Goal: Book appointment/travel/reservation

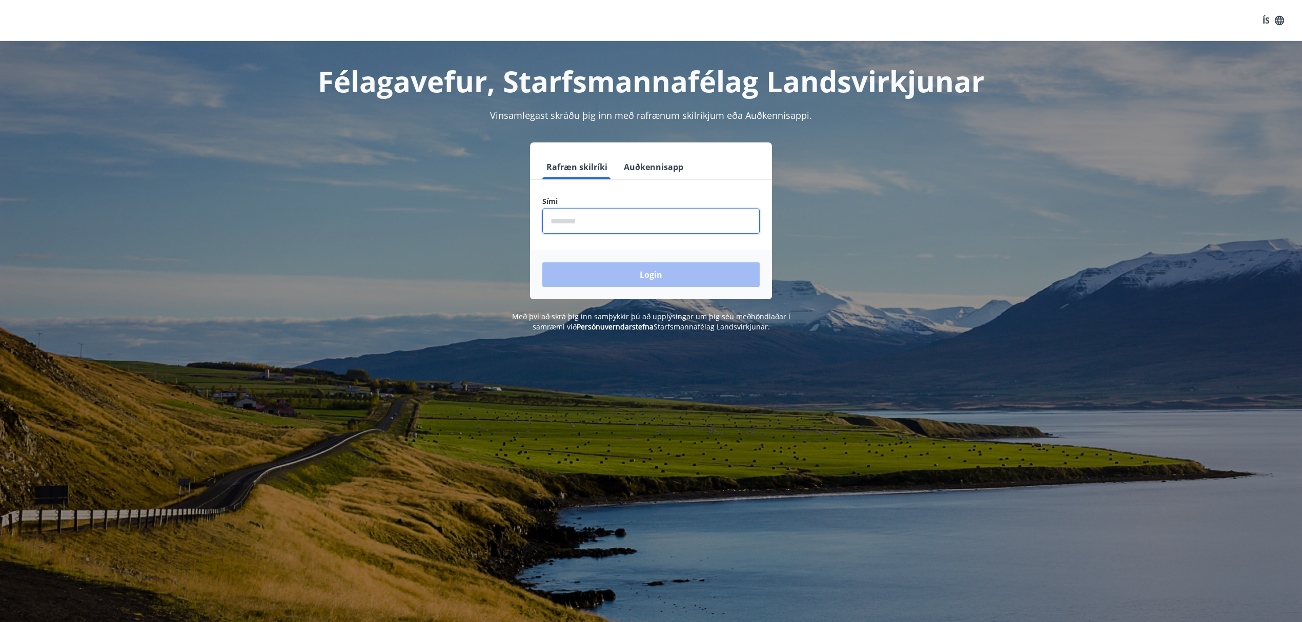
click at [562, 226] on input "phone" at bounding box center [650, 221] width 217 height 25
type input "********"
click at [659, 271] on button "Login" at bounding box center [650, 275] width 217 height 25
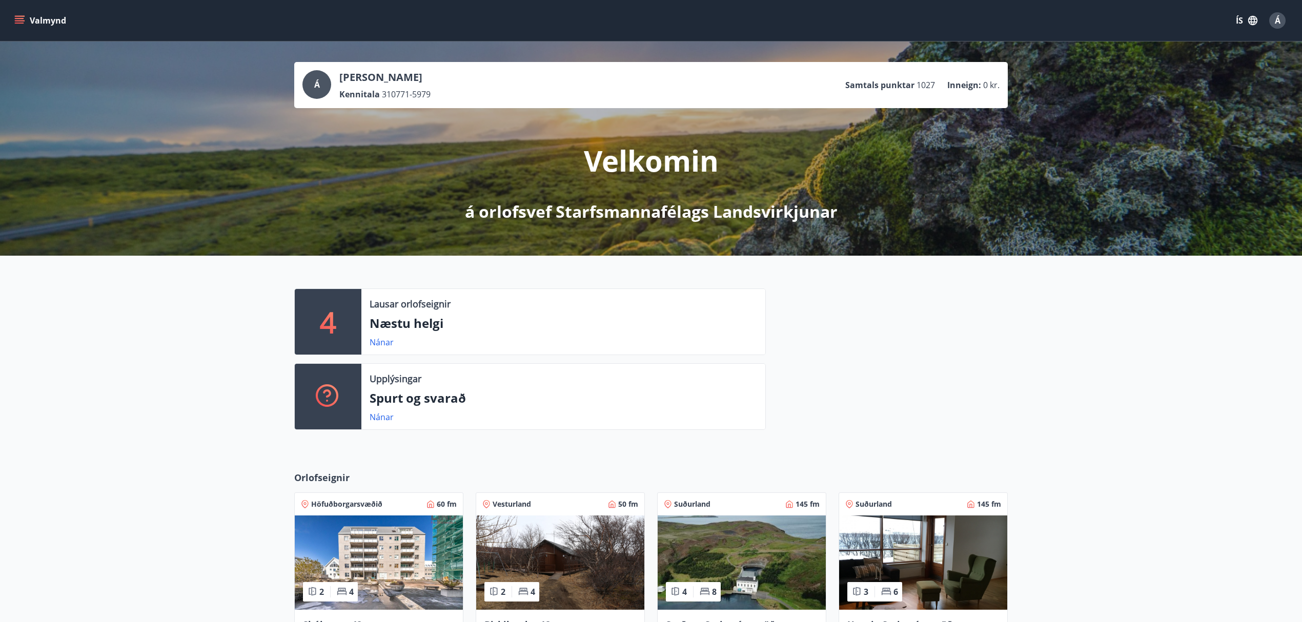
scroll to position [224, 0]
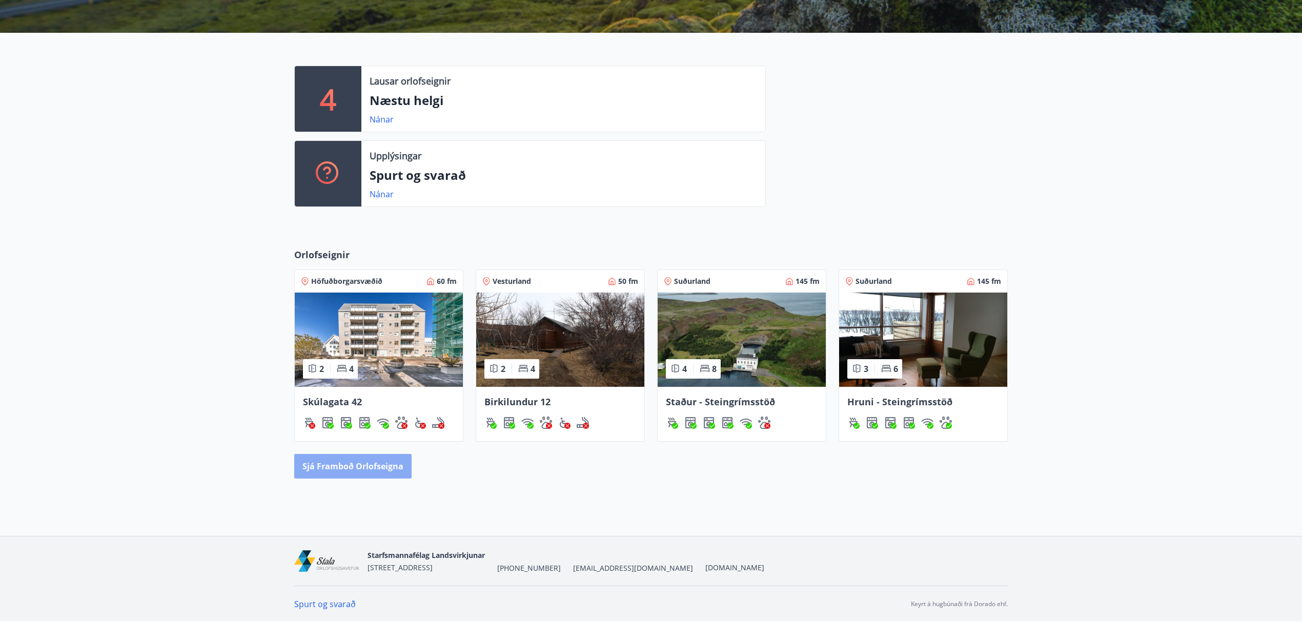
click at [362, 466] on button "Sjá framboð orlofseigna" at bounding box center [352, 466] width 117 height 25
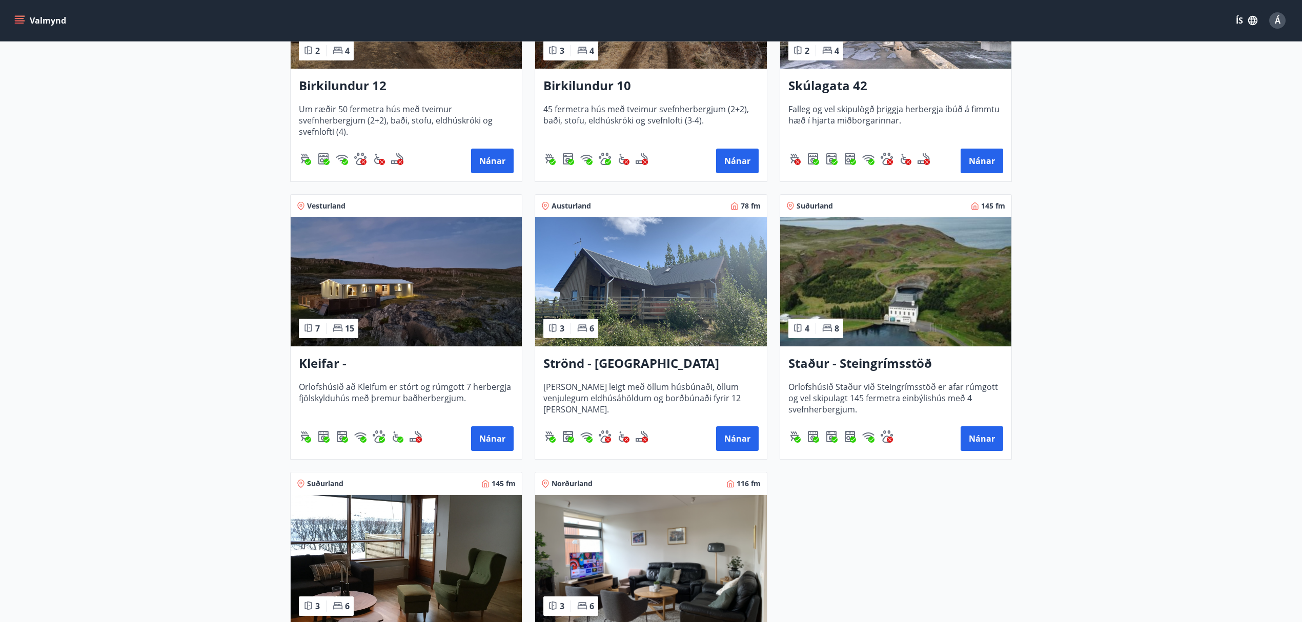
scroll to position [570, 0]
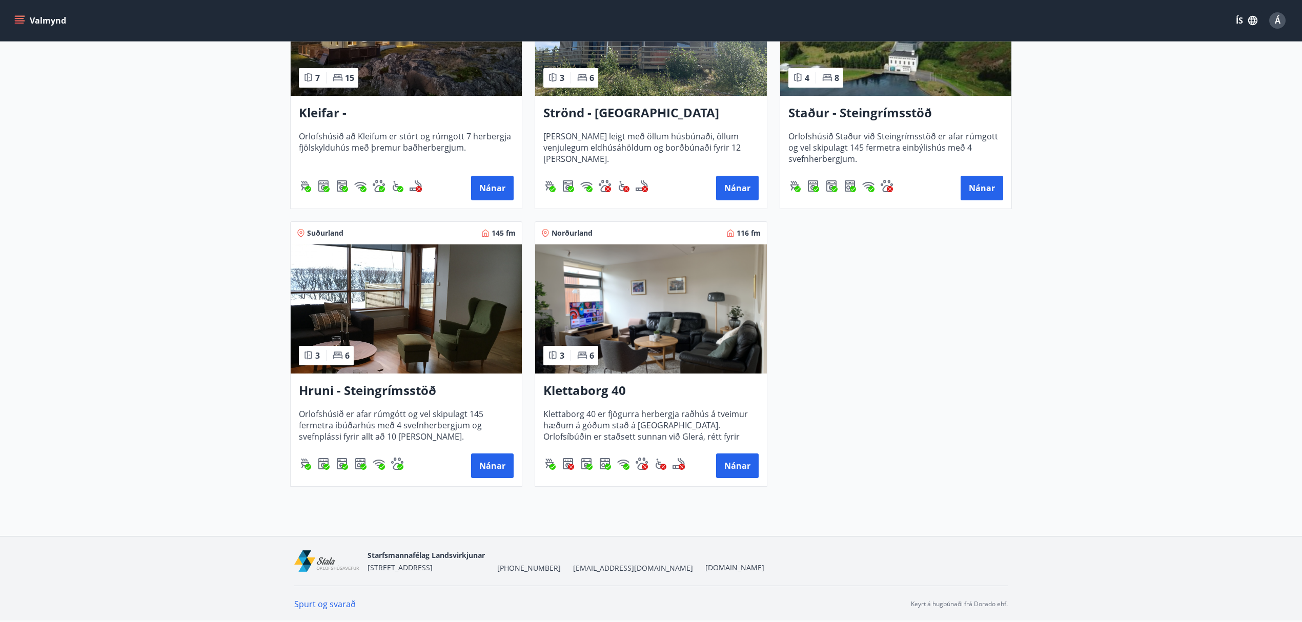
click at [657, 294] on img at bounding box center [650, 309] width 231 height 129
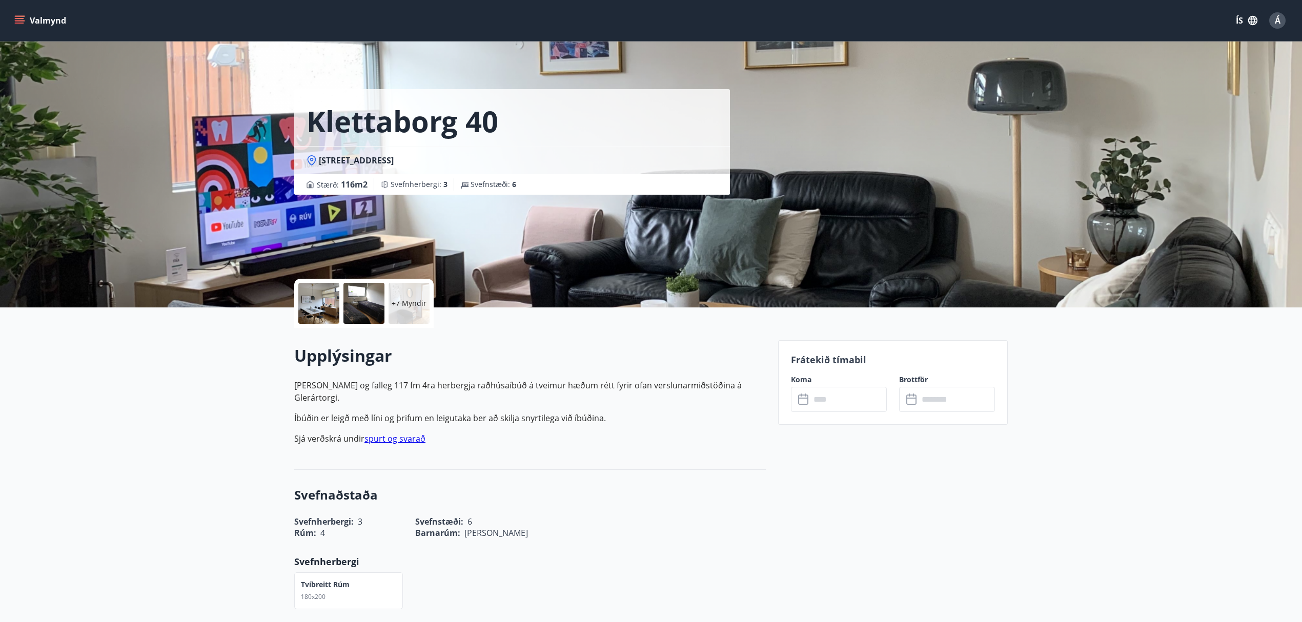
click at [15, 25] on icon "menu" at bounding box center [19, 20] width 10 height 10
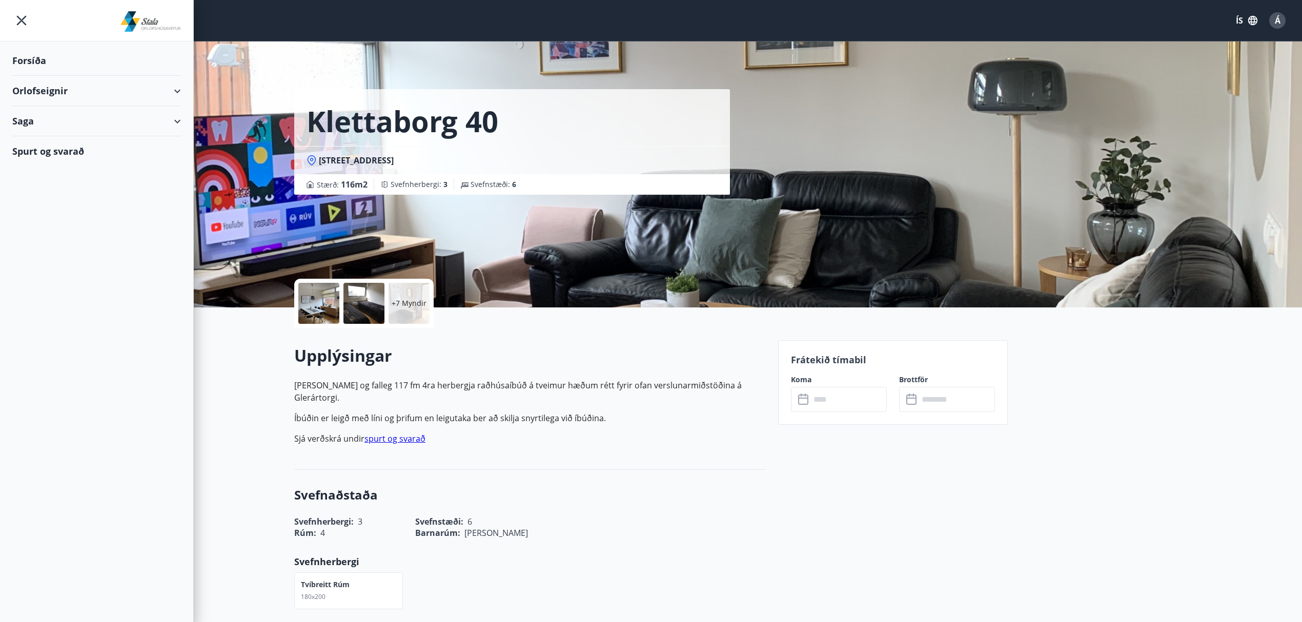
click at [48, 93] on div "Orlofseignir" at bounding box center [96, 91] width 169 height 30
click at [64, 139] on div "Bókunardagatal" at bounding box center [97, 139] width 152 height 22
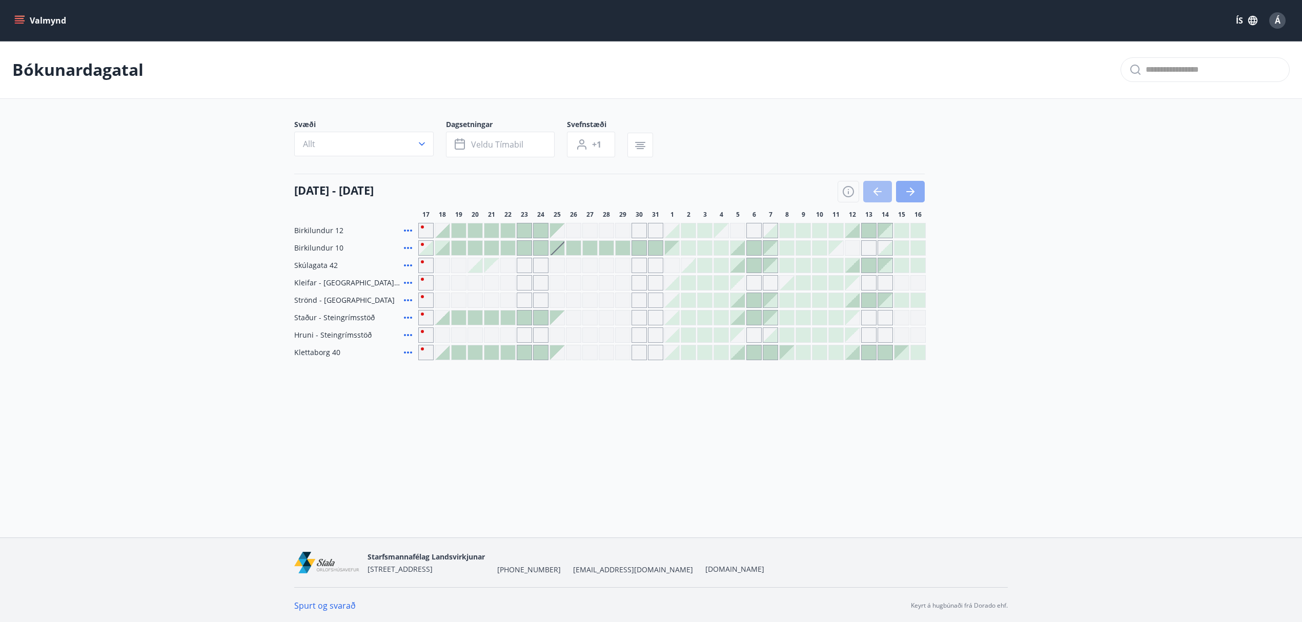
click at [904, 189] on icon "button" at bounding box center [910, 192] width 12 height 12
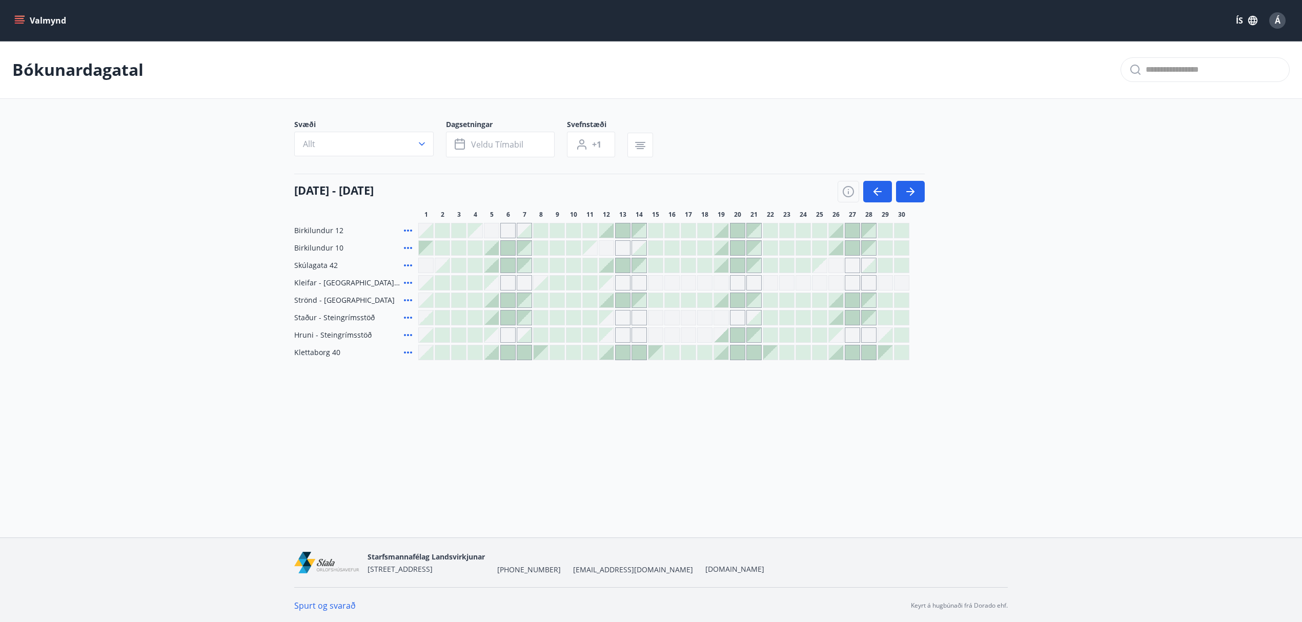
click at [493, 356] on div at bounding box center [492, 353] width 14 height 14
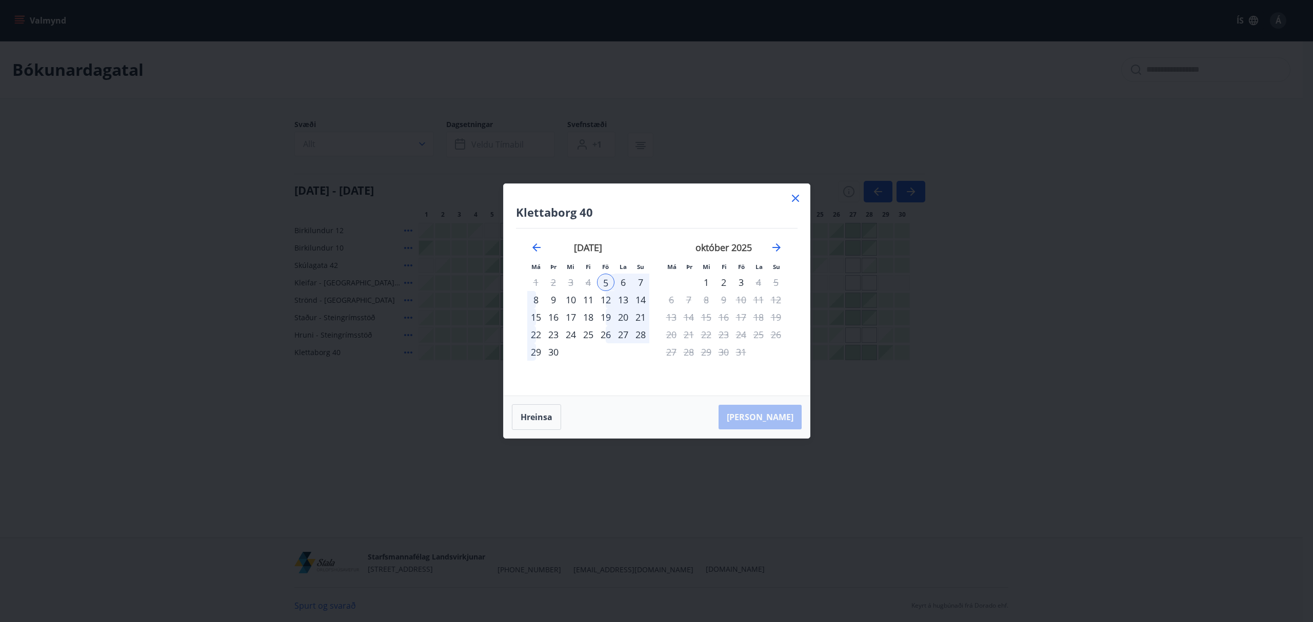
click at [534, 296] on div "8" at bounding box center [535, 299] width 17 height 17
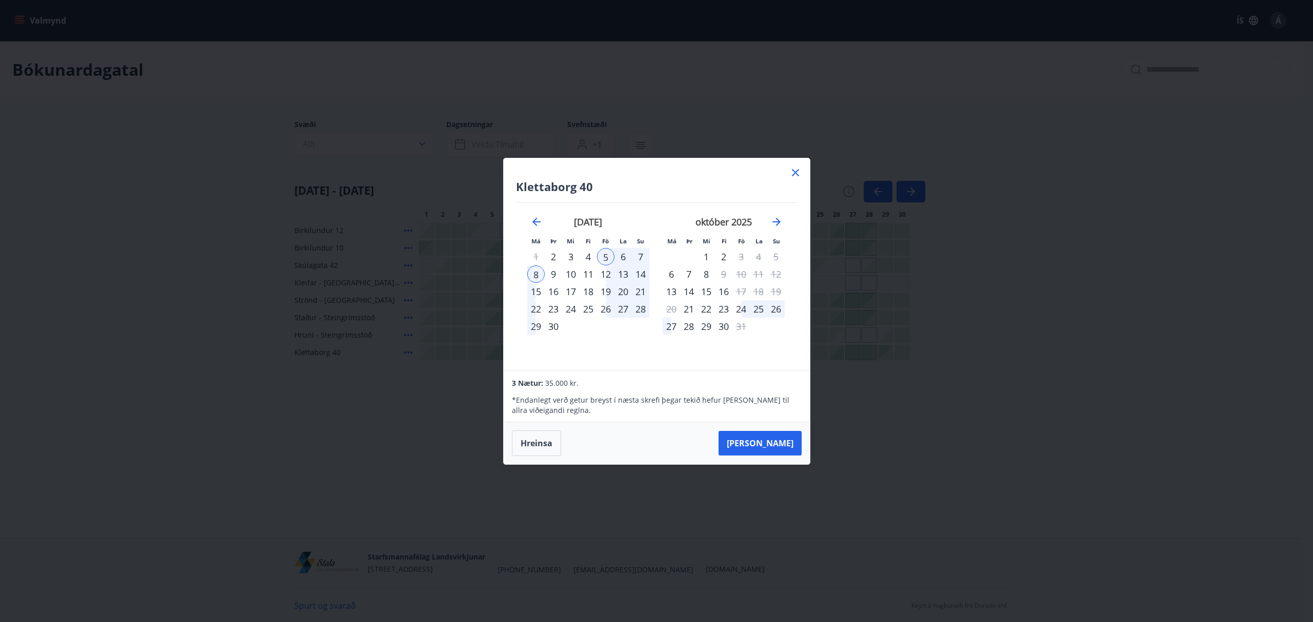
click at [794, 175] on icon at bounding box center [795, 173] width 12 height 12
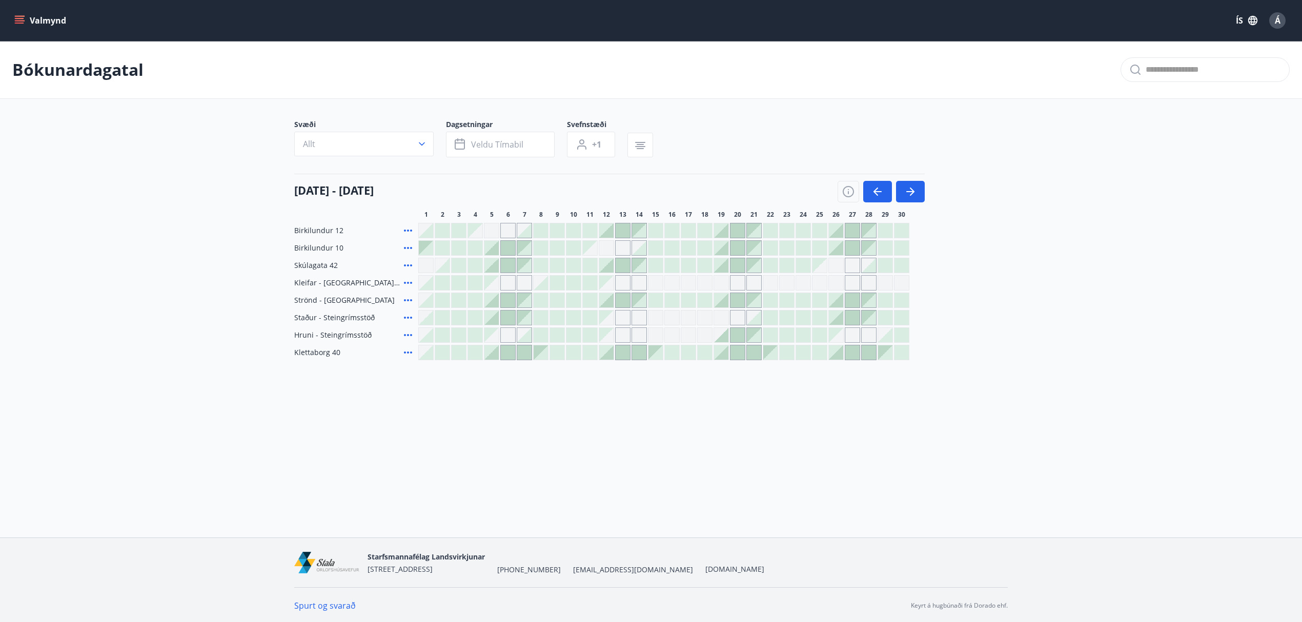
click at [17, 19] on icon "menu" at bounding box center [19, 20] width 10 height 10
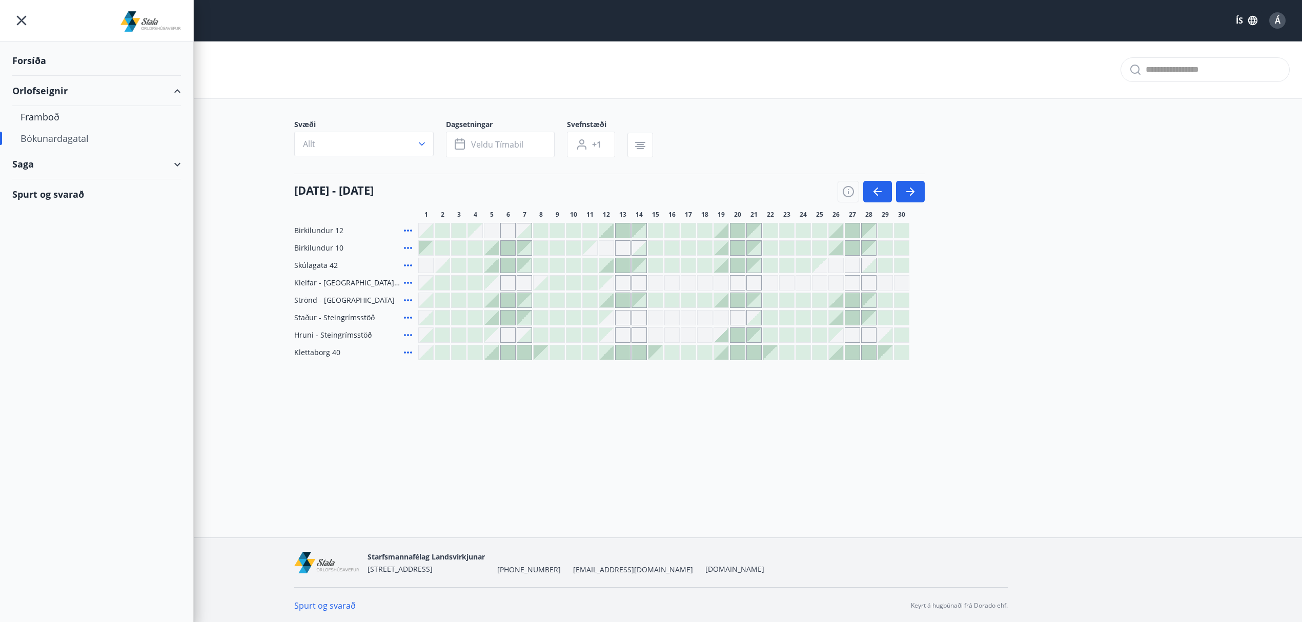
click at [51, 190] on div "Spurt og svarað" at bounding box center [96, 194] width 169 height 30
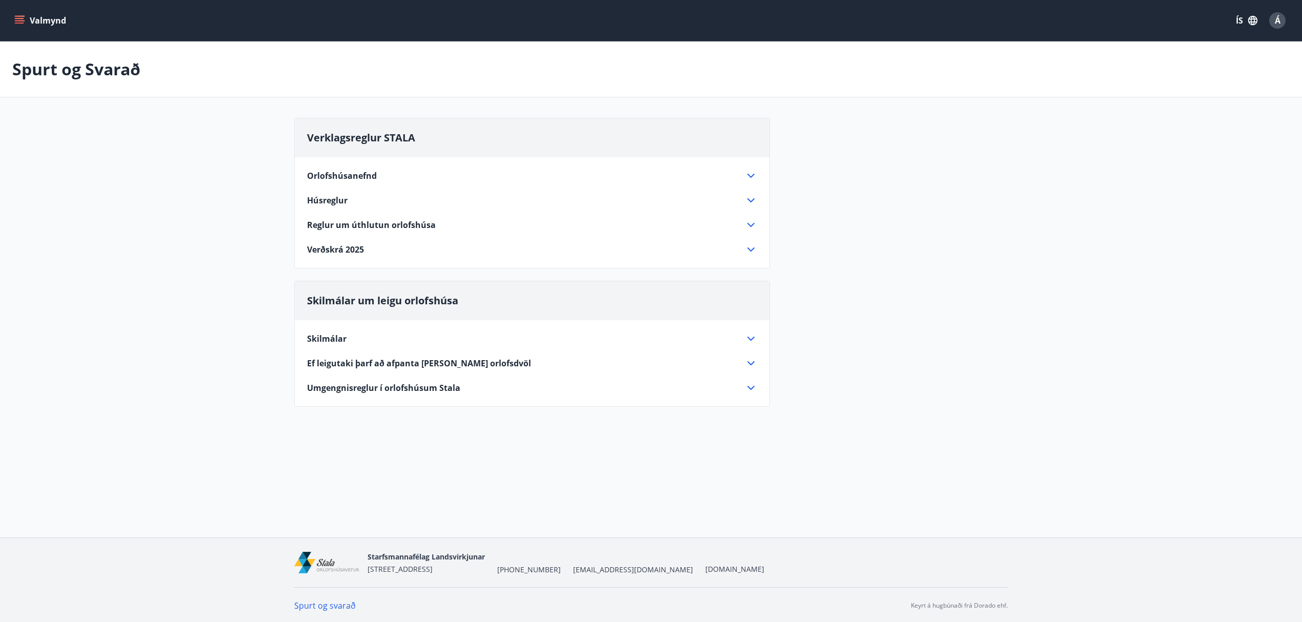
click at [458, 363] on span "Ef leigutaki þarf að afpanta eða breyta orlofsdvöl" at bounding box center [419, 363] width 224 height 11
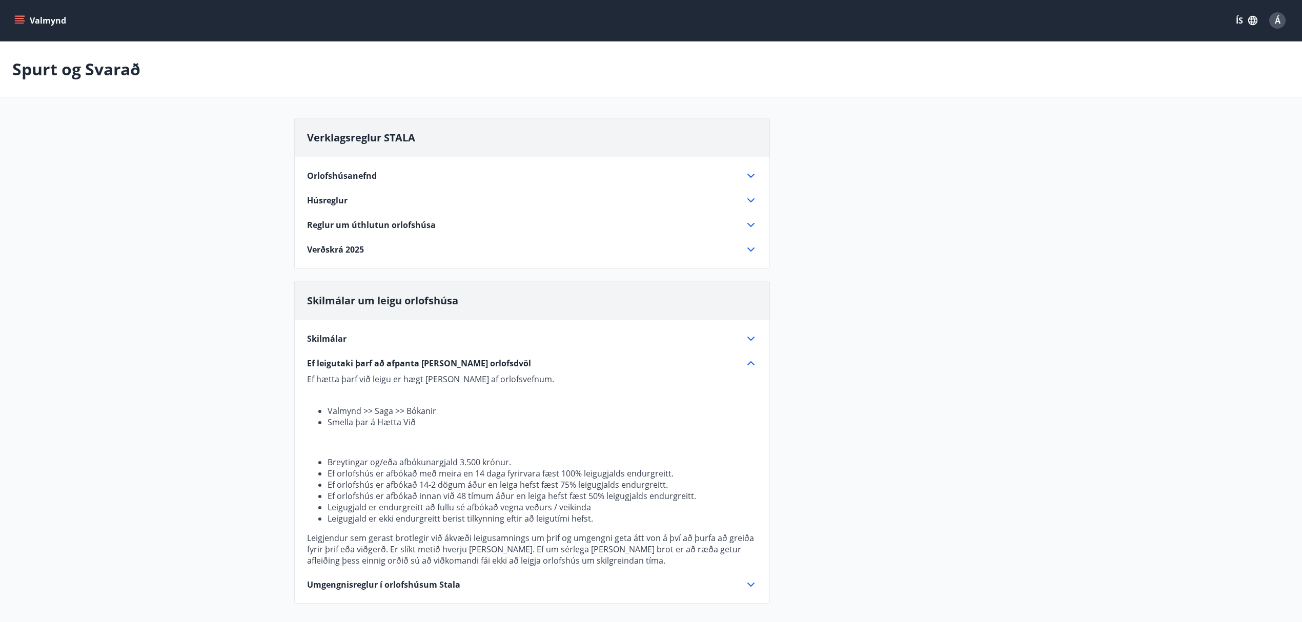
click at [21, 19] on icon "menu" at bounding box center [19, 20] width 10 height 10
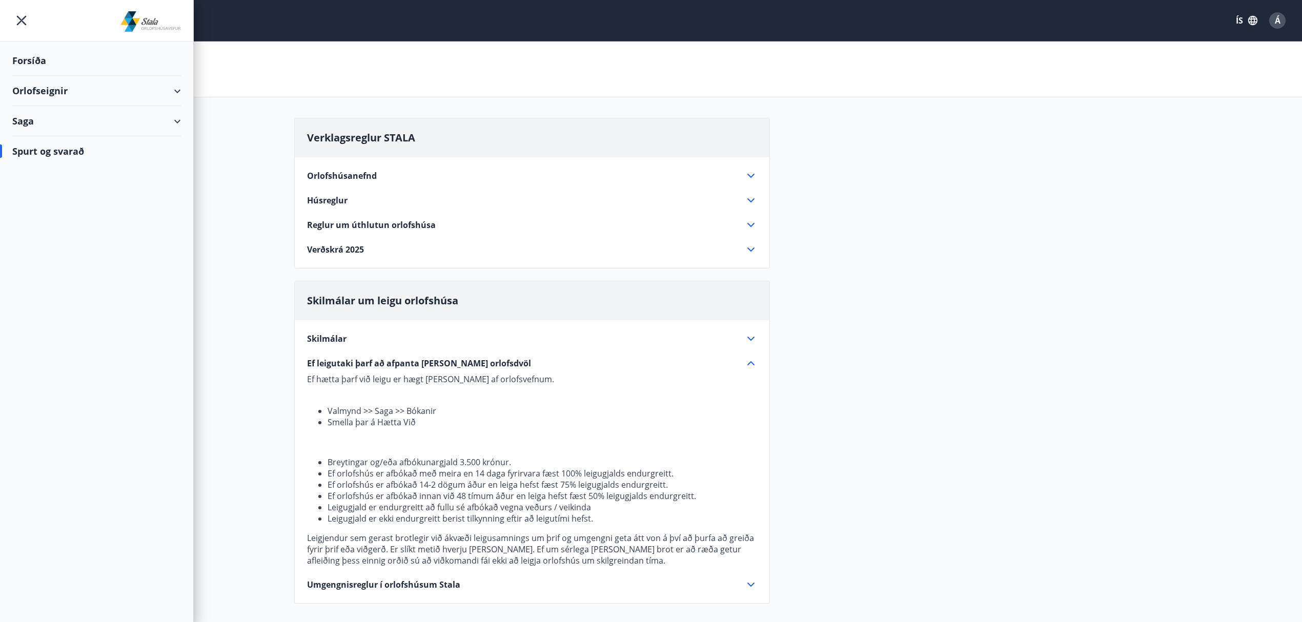
click at [36, 88] on div "Orlofseignir" at bounding box center [96, 91] width 169 height 30
click at [56, 136] on div "Bókunardagatal" at bounding box center [97, 139] width 152 height 22
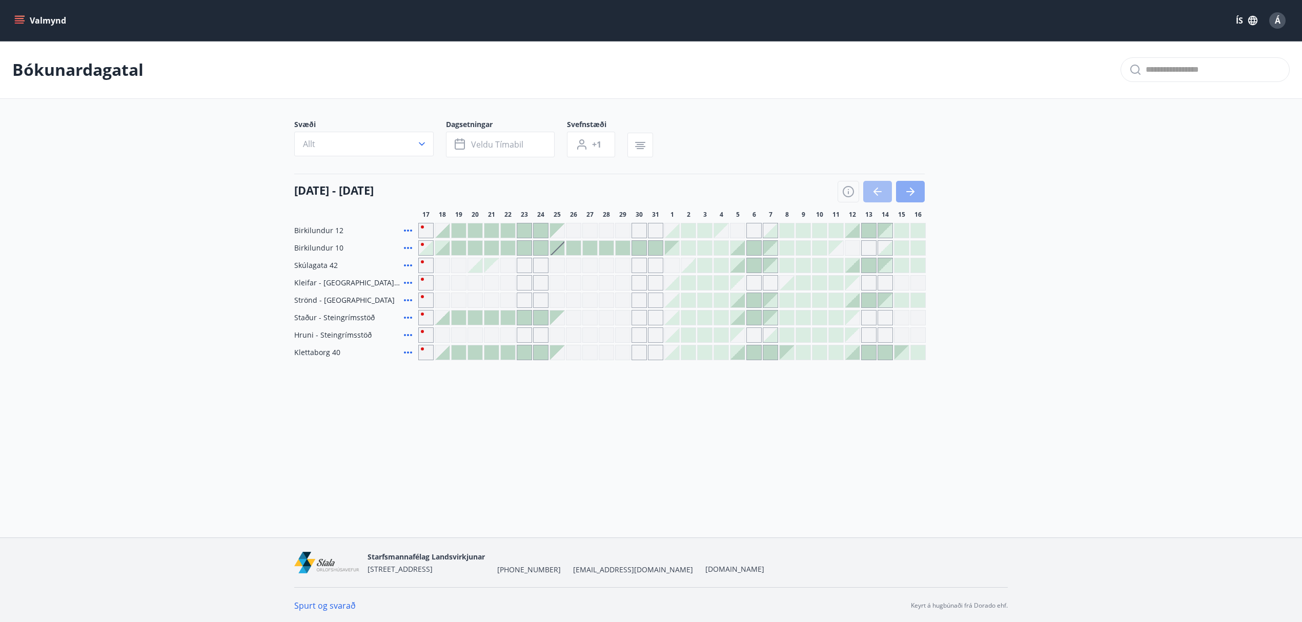
click at [916, 193] on icon "button" at bounding box center [910, 192] width 12 height 12
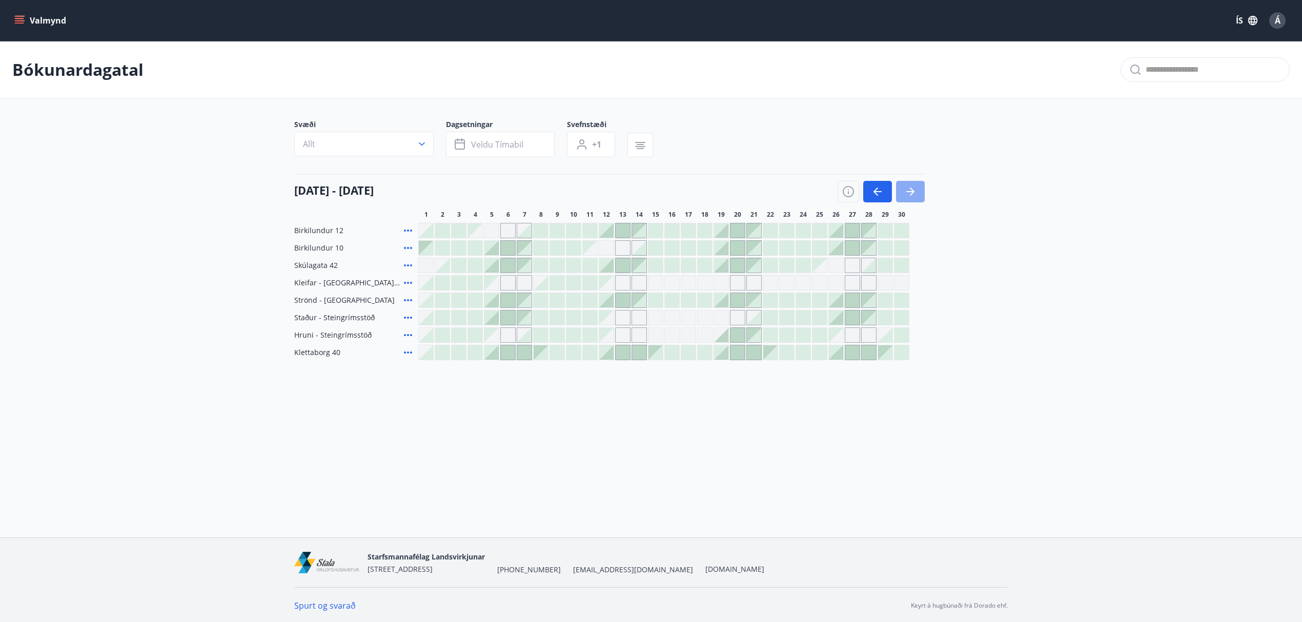
click at [916, 193] on icon "button" at bounding box center [910, 192] width 12 height 12
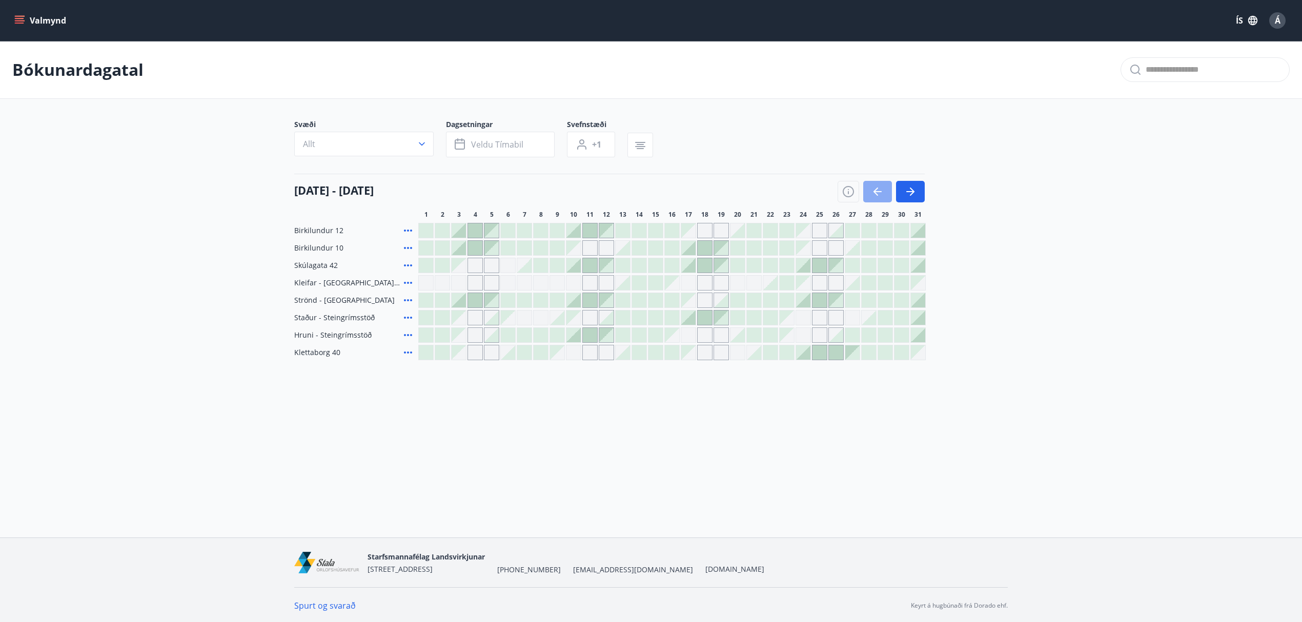
click at [882, 193] on icon "button" at bounding box center [878, 192] width 12 height 12
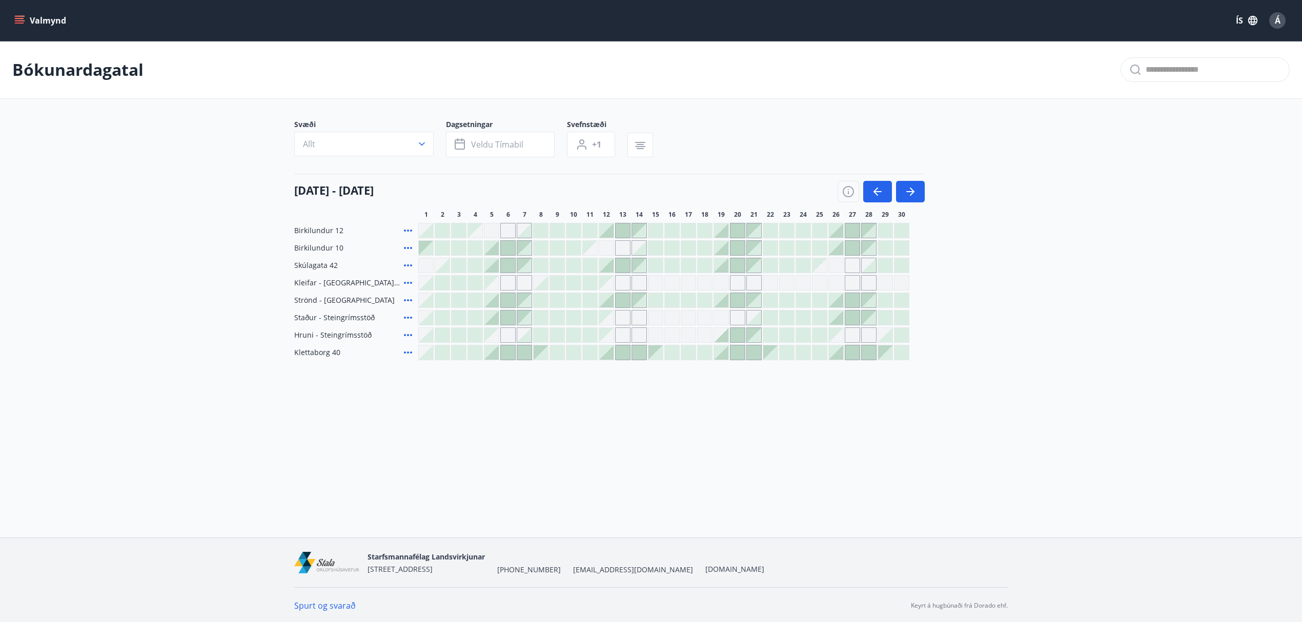
click at [494, 356] on div at bounding box center [492, 353] width 14 height 14
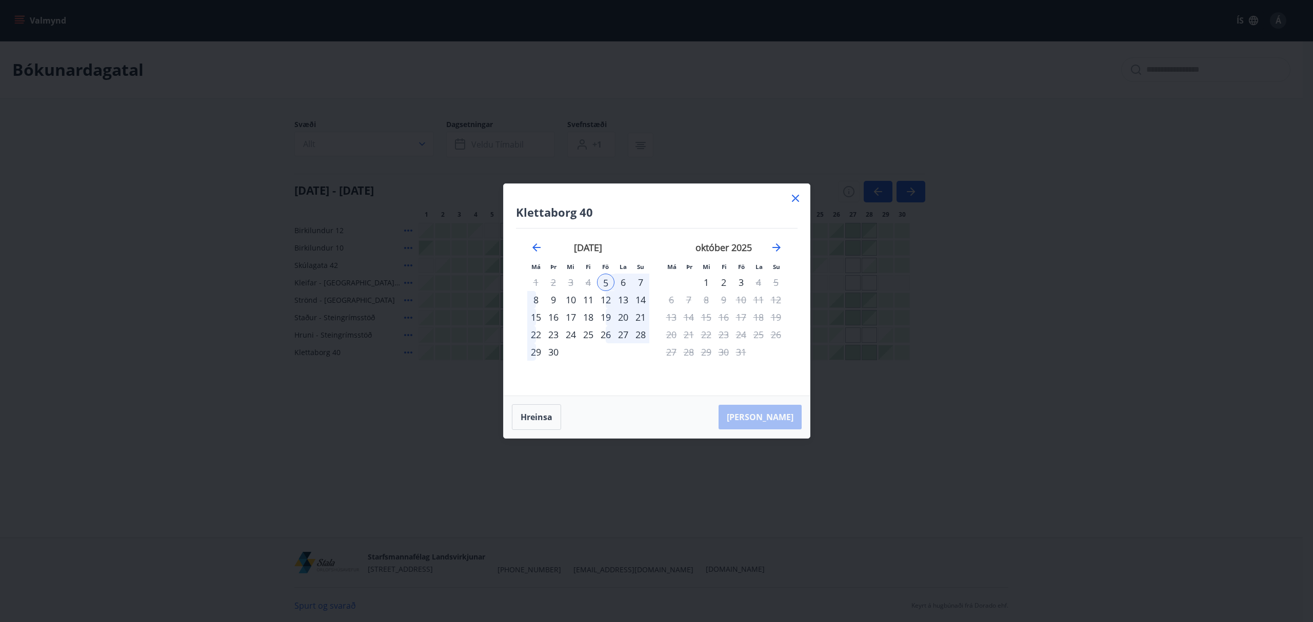
click at [536, 301] on div "8" at bounding box center [535, 299] width 17 height 17
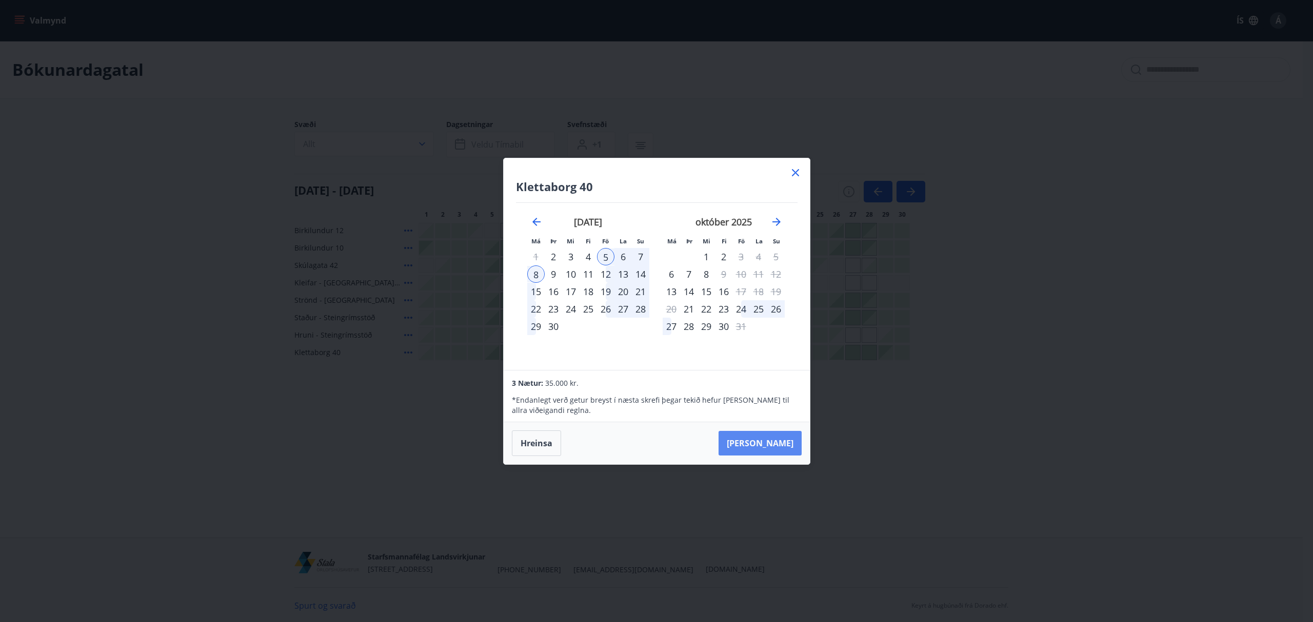
click at [782, 450] on button "Taka Frá" at bounding box center [759, 443] width 83 height 25
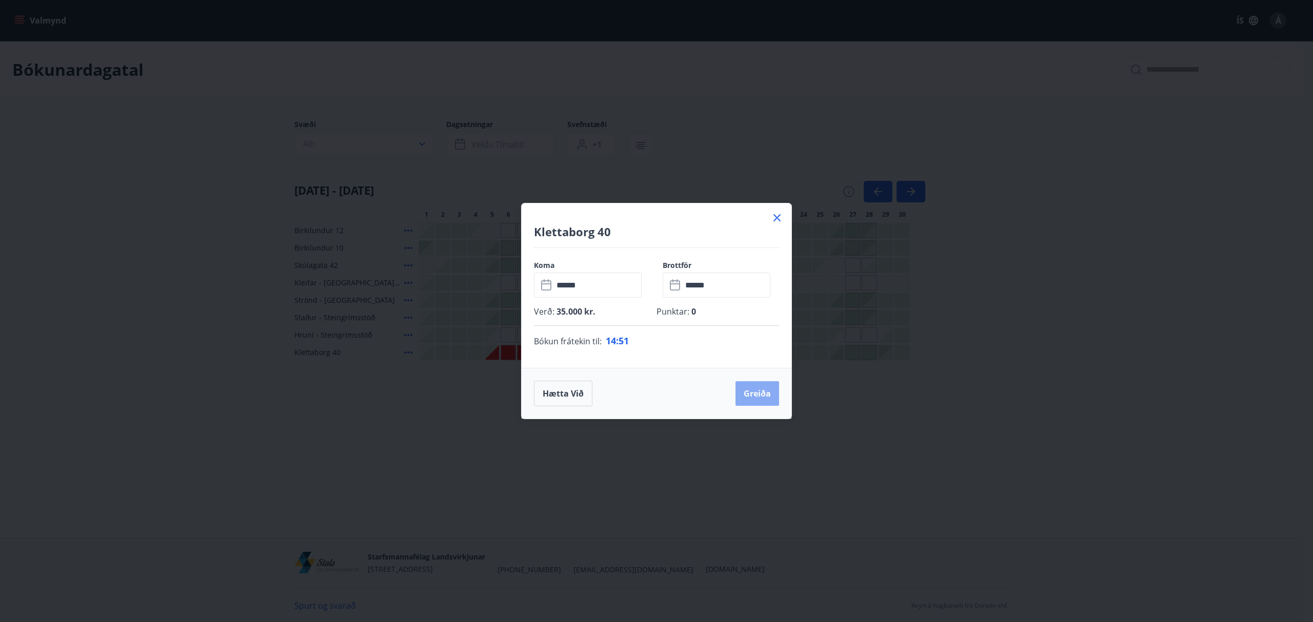
click at [752, 391] on button "Greiða" at bounding box center [757, 393] width 44 height 25
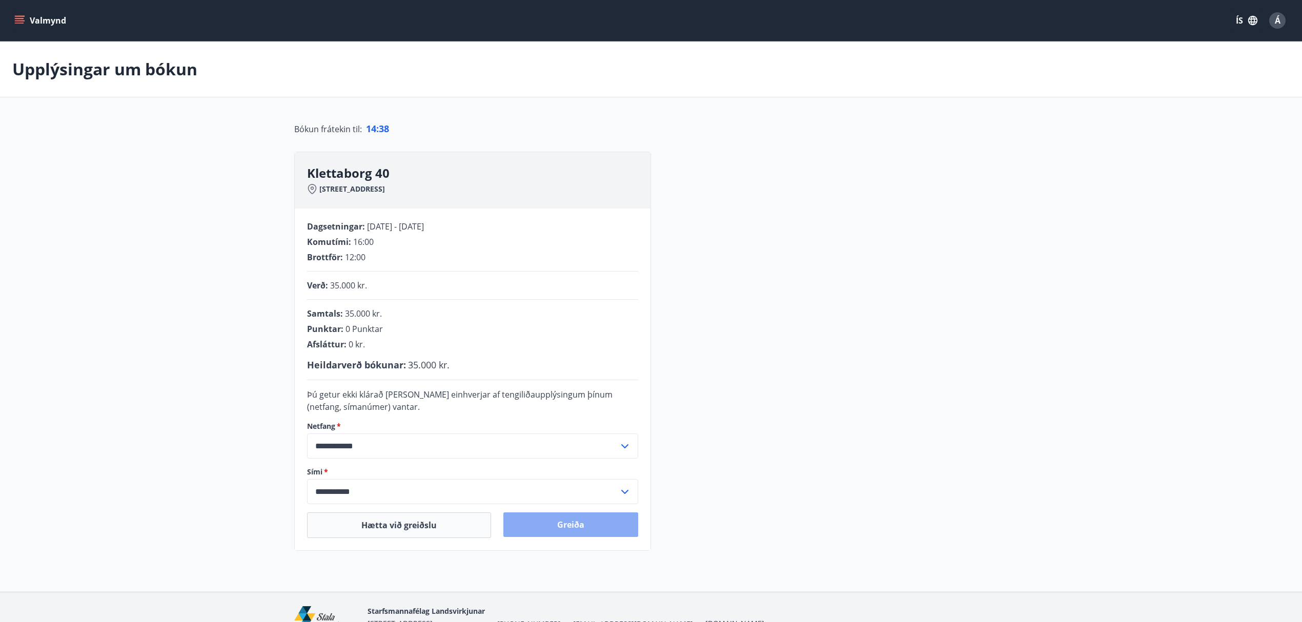
click at [574, 526] on button "Greiða" at bounding box center [570, 525] width 135 height 25
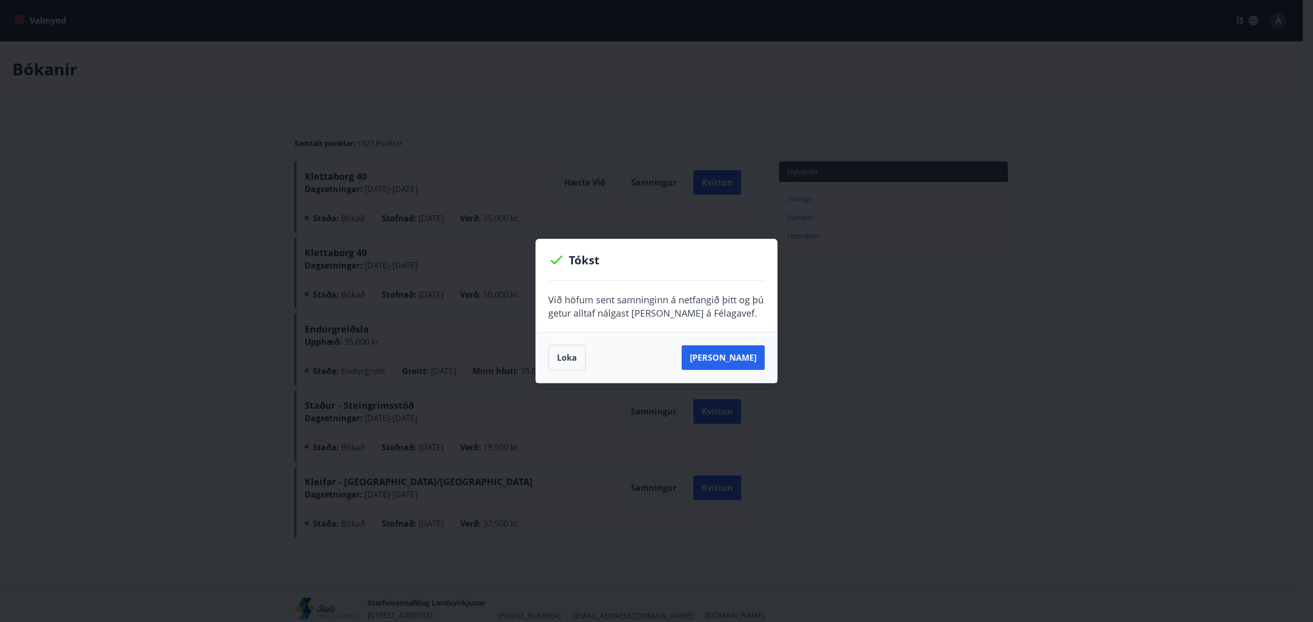
click at [534, 610] on div "Tókst Við höfum sent samninginn á netfangið þitt og þú getur alltaf nálgast han…" at bounding box center [656, 311] width 1313 height 622
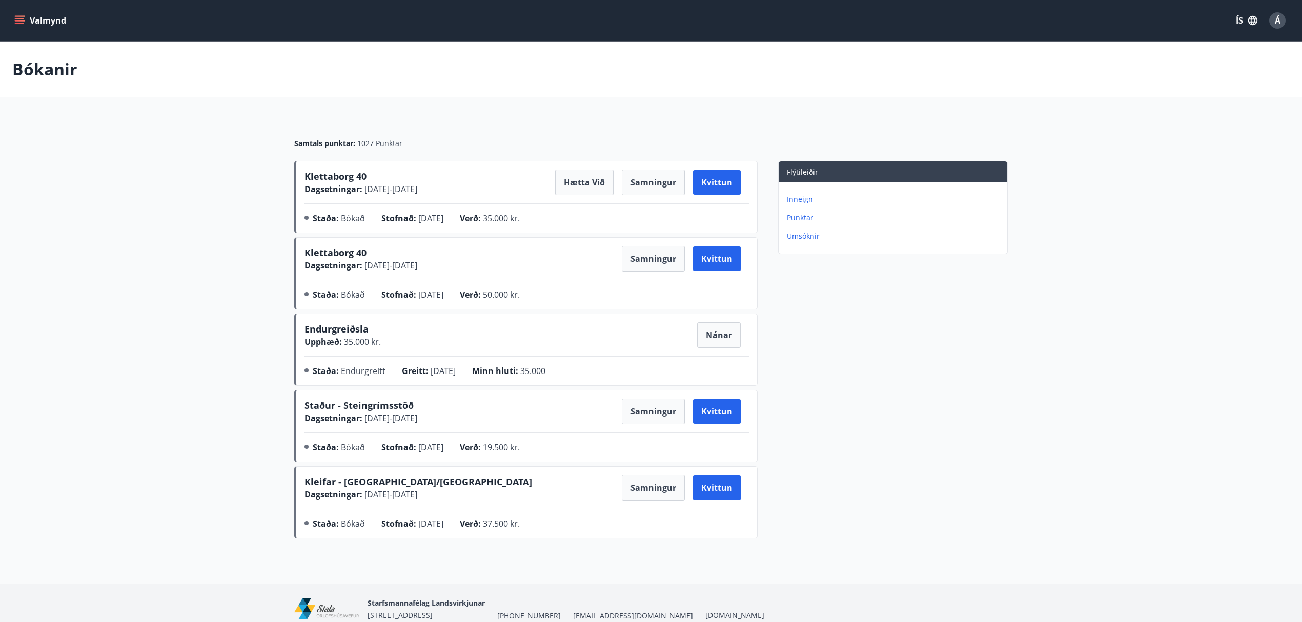
click at [1275, 21] on span "Á" at bounding box center [1278, 20] width 6 height 11
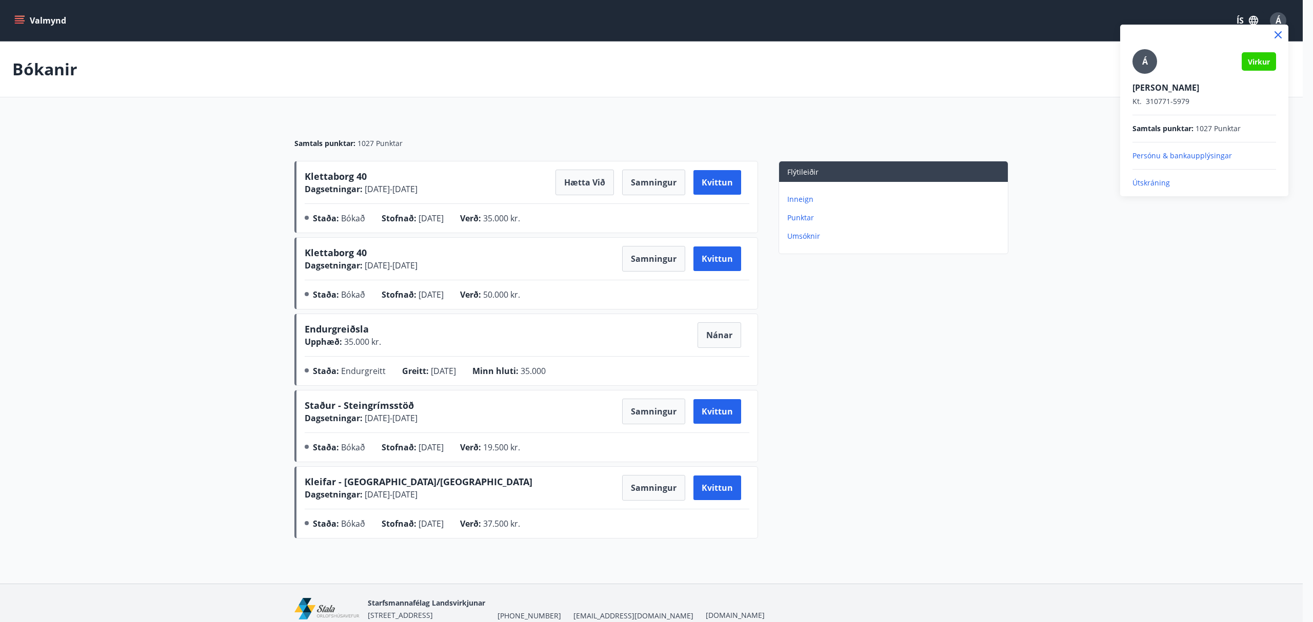
click at [1151, 181] on p "Útskráning" at bounding box center [1204, 183] width 144 height 10
